Goal: Task Accomplishment & Management: Manage account settings

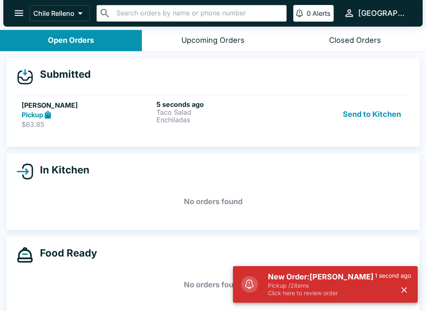
click at [377, 121] on button "Send to Kitchen" at bounding box center [372, 114] width 65 height 29
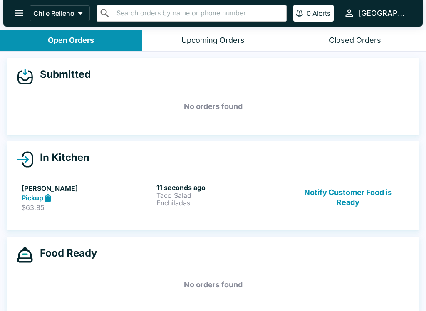
click at [48, 201] on icon at bounding box center [48, 198] width 6 height 8
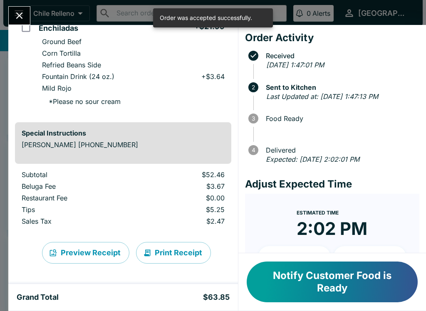
scroll to position [152, 0]
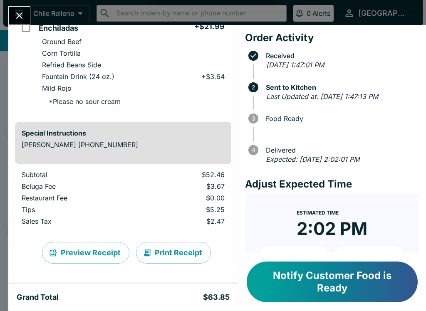
click at [7, 4] on div "[PERSON_NAME] Order # 856214 Pickup 2 Items Taco Salad + $23.19 Ground Beef Bla…" at bounding box center [213, 155] width 426 height 311
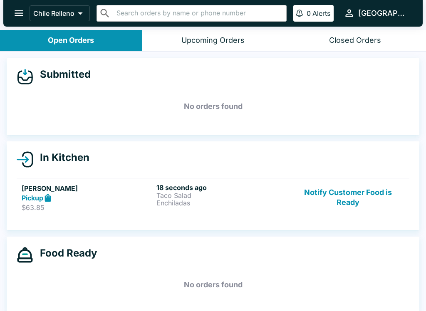
click at [10, 26] on div "Chile Relleno ​ ​ 0 Alerts [GEOGRAPHIC_DATA]" at bounding box center [212, 13] width 419 height 27
click at [364, 203] on button "Notify Customer Food is Ready" at bounding box center [348, 198] width 113 height 29
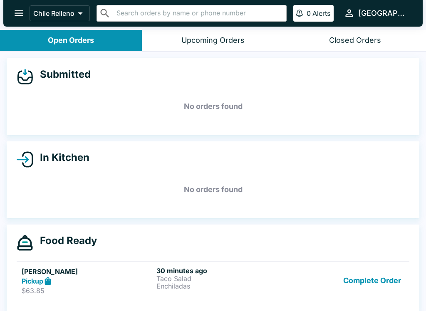
click at [353, 287] on button "Complete Order" at bounding box center [372, 281] width 65 height 29
